Goal: Entertainment & Leisure: Consume media (video, audio)

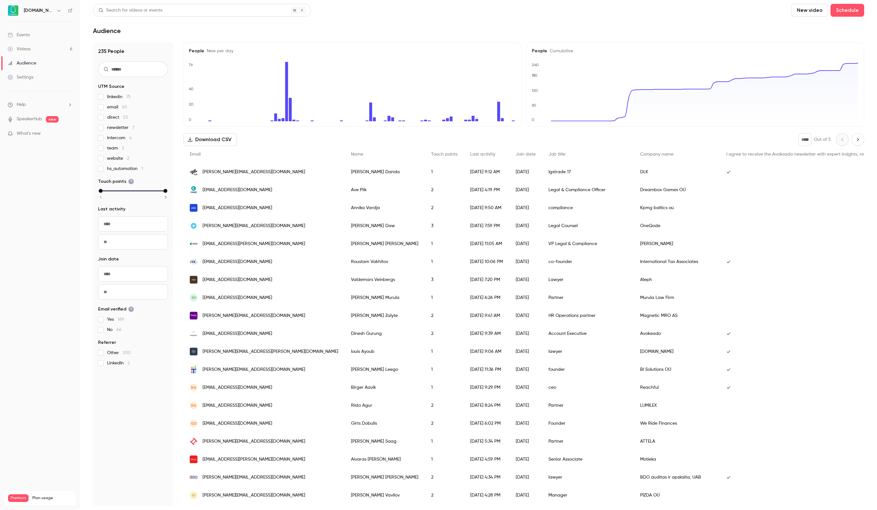
click at [53, 55] on link "Videos 6" at bounding box center [40, 49] width 80 height 14
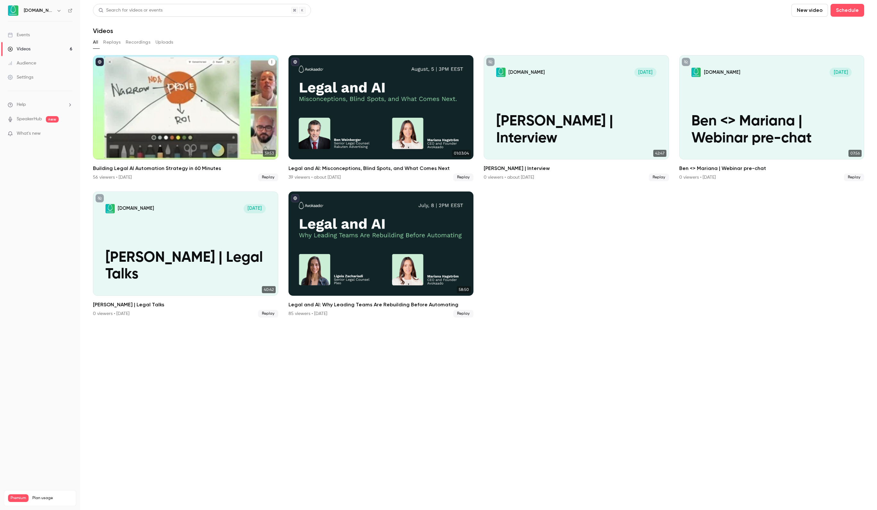
click at [205, 117] on div "Building Legal AI Automation Strategy in 60 Minutes" at bounding box center [185, 107] width 185 height 104
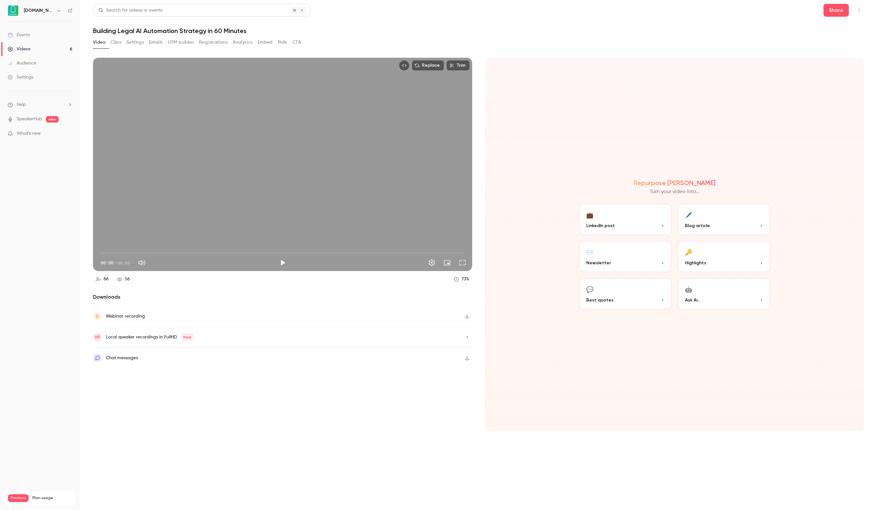
click at [228, 37] on button "Registrations" at bounding box center [213, 42] width 29 height 10
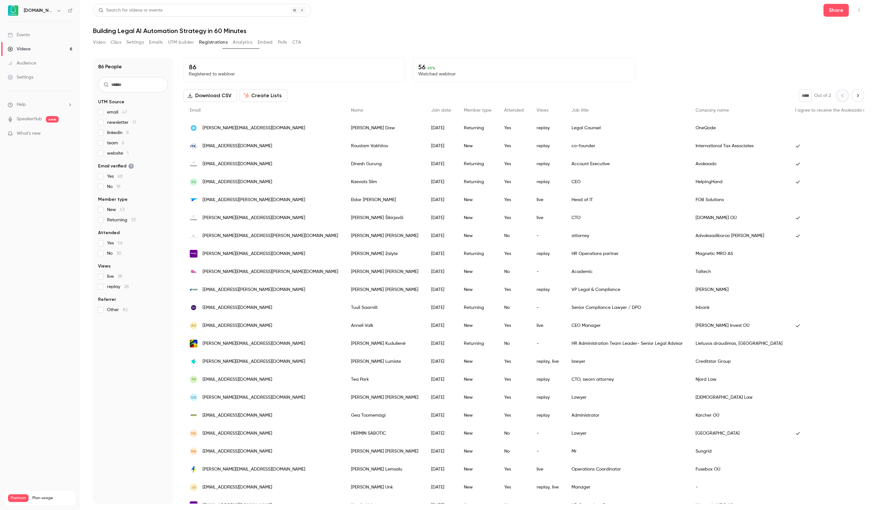
click at [101, 40] on button "Video" at bounding box center [99, 42] width 13 height 10
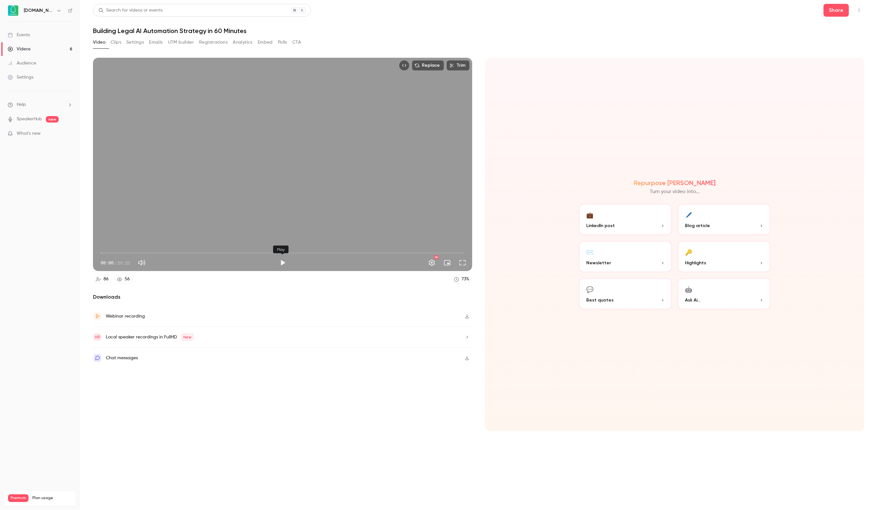
click at [283, 264] on button "Play" at bounding box center [282, 262] width 13 height 13
click at [116, 251] on span "00:02" at bounding box center [283, 253] width 364 height 10
click at [135, 252] on span "05:35" at bounding box center [283, 253] width 364 height 10
click at [147, 252] on span "05:37" at bounding box center [283, 253] width 364 height 10
click at [159, 253] on span "09:36" at bounding box center [283, 253] width 364 height 10
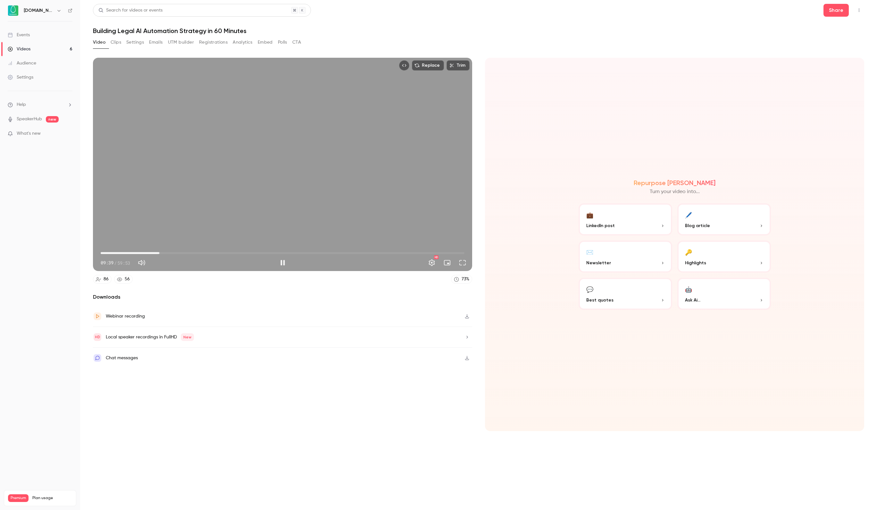
click at [173, 251] on span "09:39" at bounding box center [283, 253] width 364 height 10
click at [185, 252] on span "11:49" at bounding box center [283, 253] width 364 height 10
click at [196, 249] on span "15:43" at bounding box center [283, 253] width 364 height 10
click at [192, 250] on span "15:46" at bounding box center [283, 253] width 364 height 10
click at [181, 253] on span "15:00" at bounding box center [283, 253] width 364 height 10
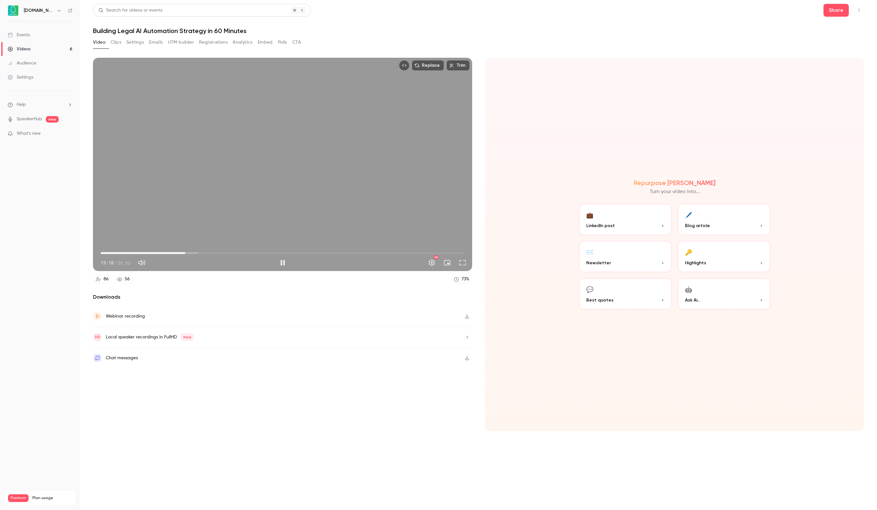
click at [185, 253] on span "13:56" at bounding box center [283, 253] width 364 height 10
type input "*****"
click at [198, 183] on div "Replace Trim 13:56 13:56 / 59:53 HD" at bounding box center [282, 164] width 379 height 213
